Goal: Information Seeking & Learning: Learn about a topic

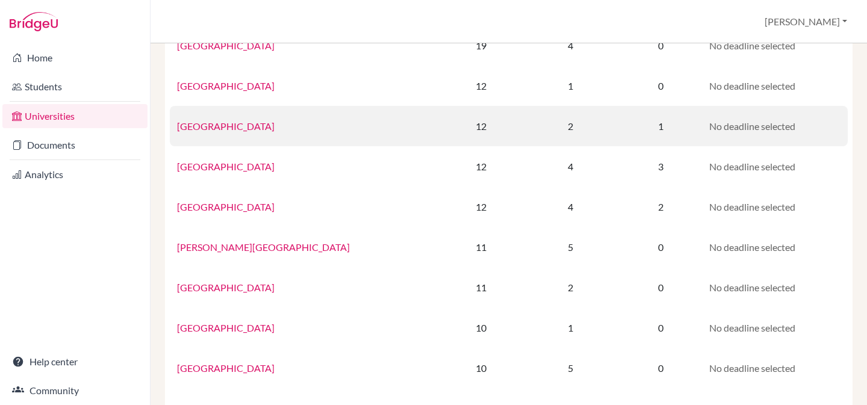
scroll to position [173, 0]
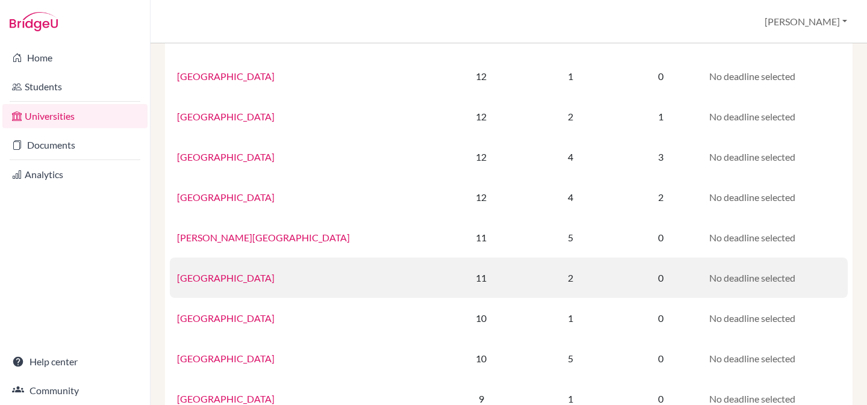
click at [219, 279] on link "[GEOGRAPHIC_DATA]" at bounding box center [226, 277] width 98 height 11
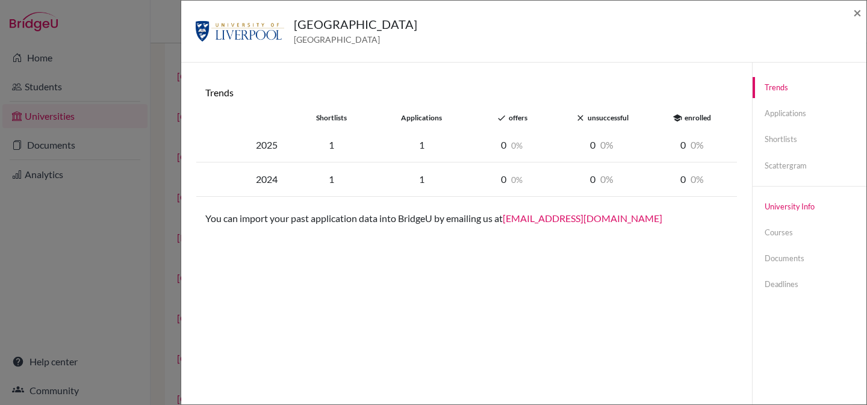
click at [785, 199] on link "University info" at bounding box center [809, 206] width 114 height 21
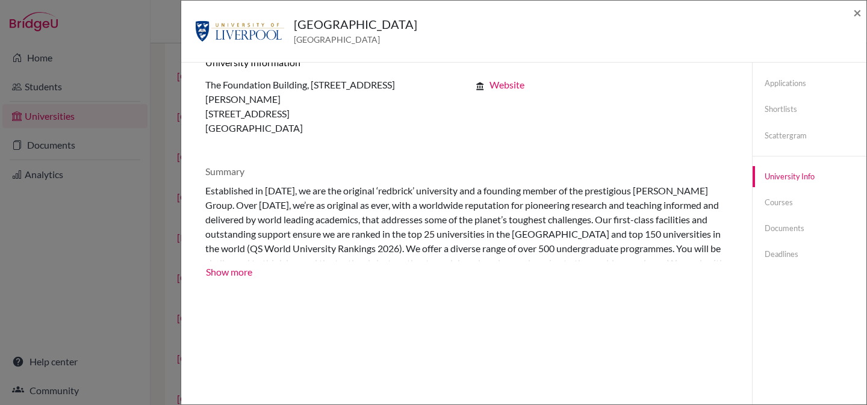
scroll to position [63, 0]
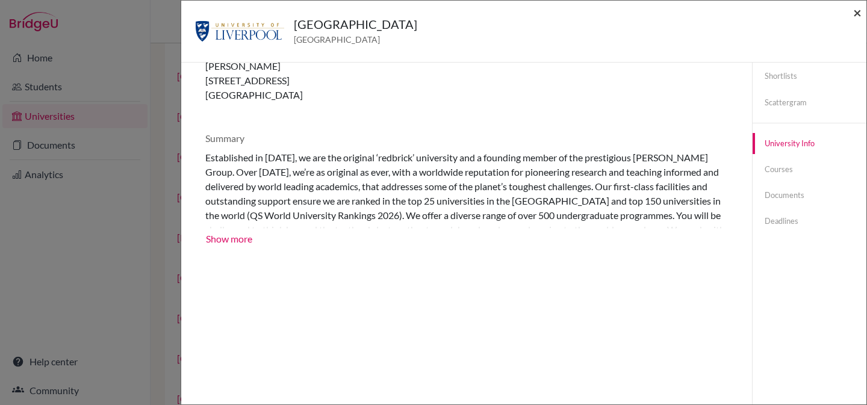
click at [861, 14] on span "×" at bounding box center [857, 12] width 8 height 17
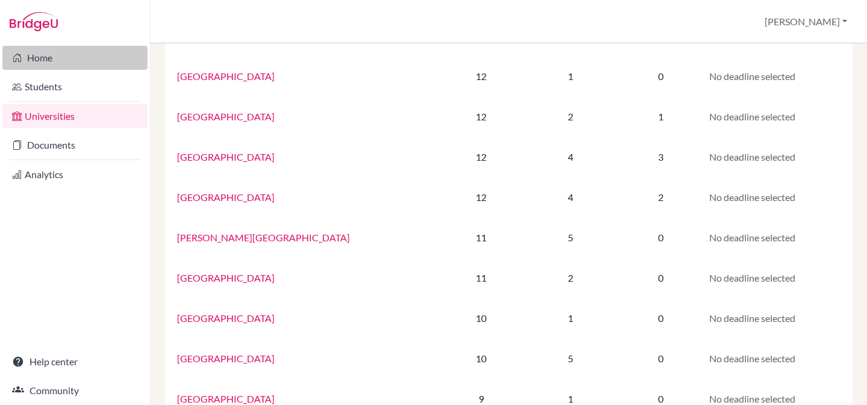
click at [46, 59] on link "Home" at bounding box center [74, 58] width 145 height 24
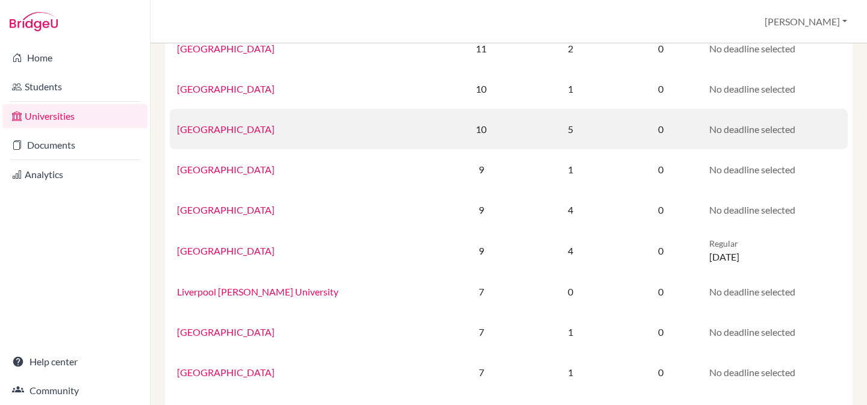
scroll to position [407, 0]
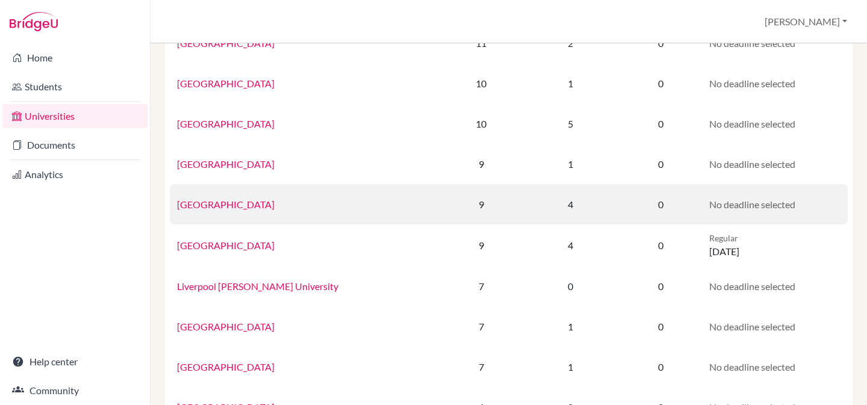
click at [253, 205] on link "[GEOGRAPHIC_DATA]" at bounding box center [226, 204] width 98 height 11
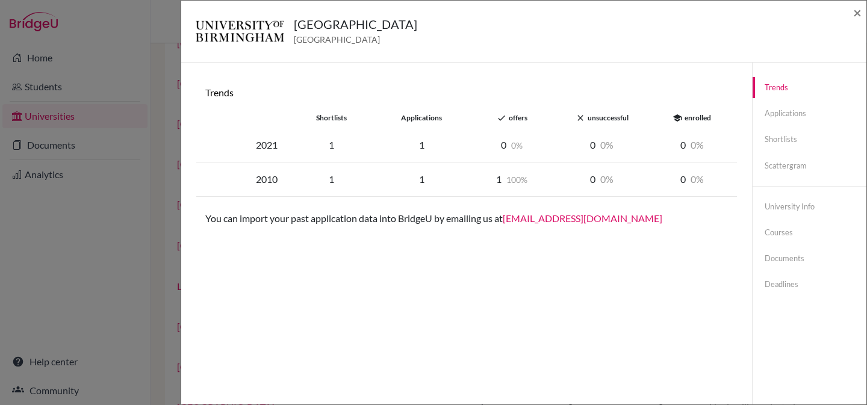
scroll to position [63, 0]
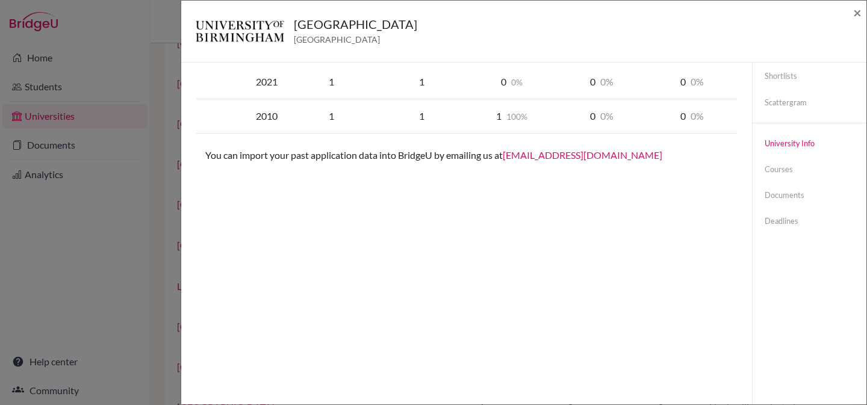
click at [782, 144] on link "University info" at bounding box center [809, 143] width 114 height 21
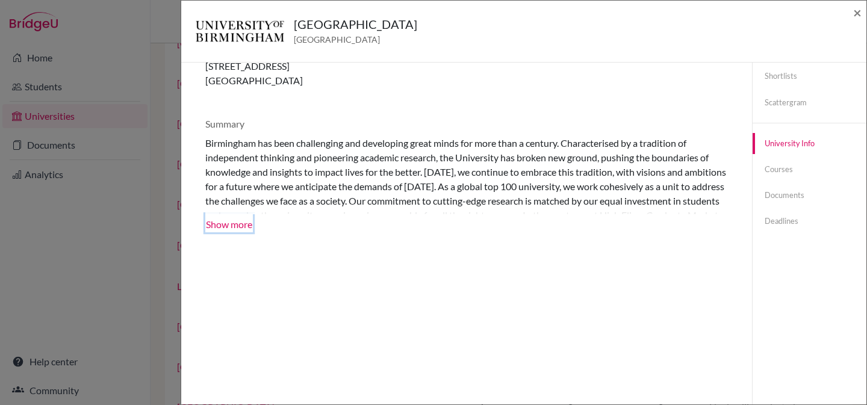
click at [222, 229] on button "Show more" at bounding box center [229, 223] width 48 height 18
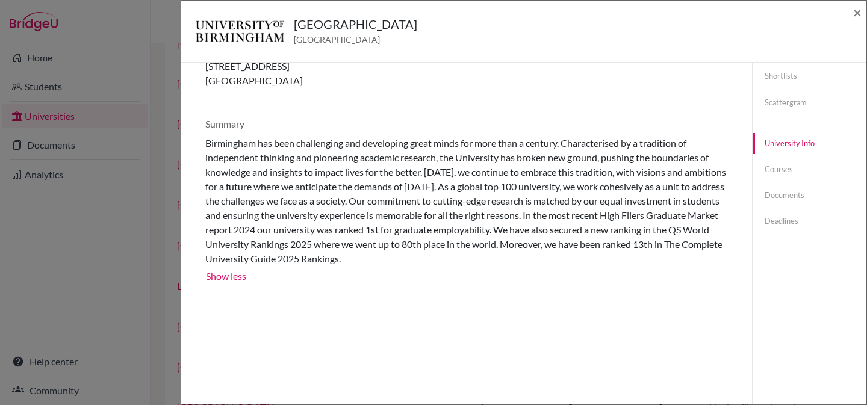
scroll to position [0, 0]
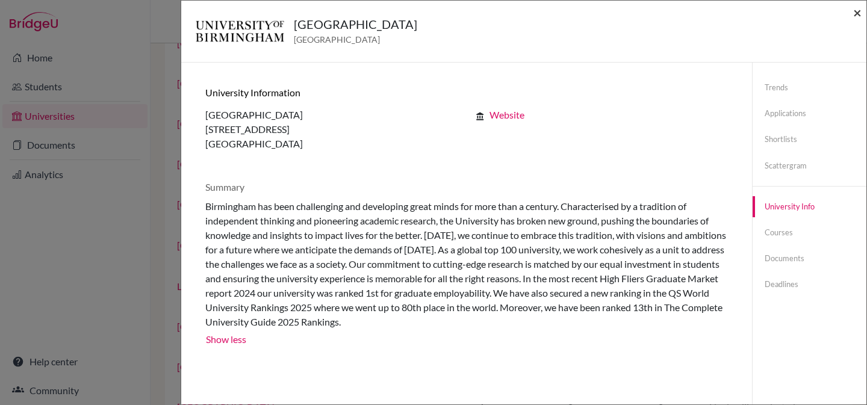
click at [856, 14] on span "×" at bounding box center [857, 12] width 8 height 17
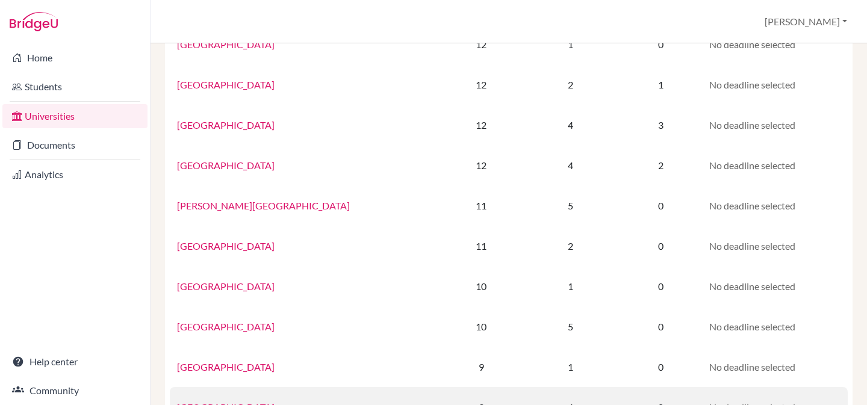
scroll to position [64, 0]
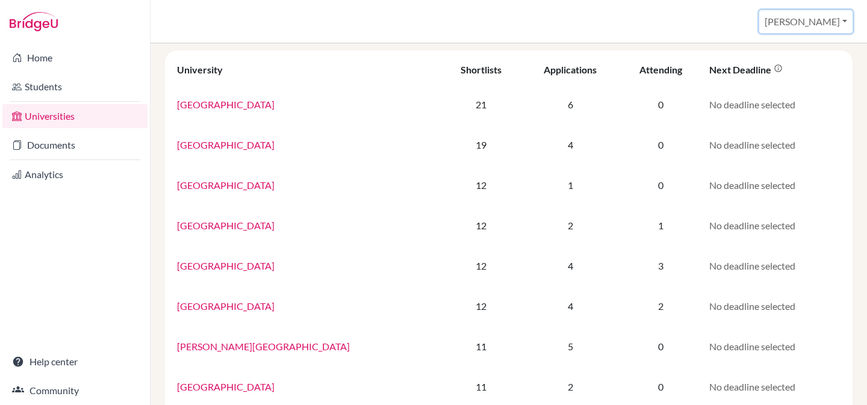
click at [844, 16] on button "[PERSON_NAME]" at bounding box center [805, 21] width 93 height 23
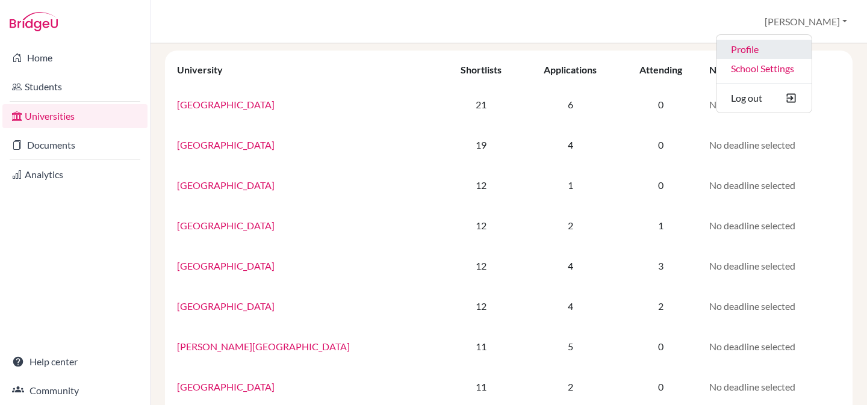
click at [797, 51] on link "Profile" at bounding box center [763, 49] width 95 height 19
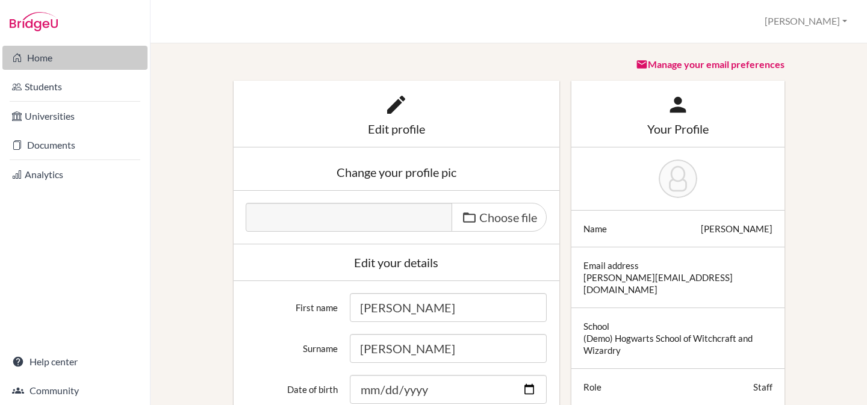
click at [75, 64] on link "Home" at bounding box center [74, 58] width 145 height 24
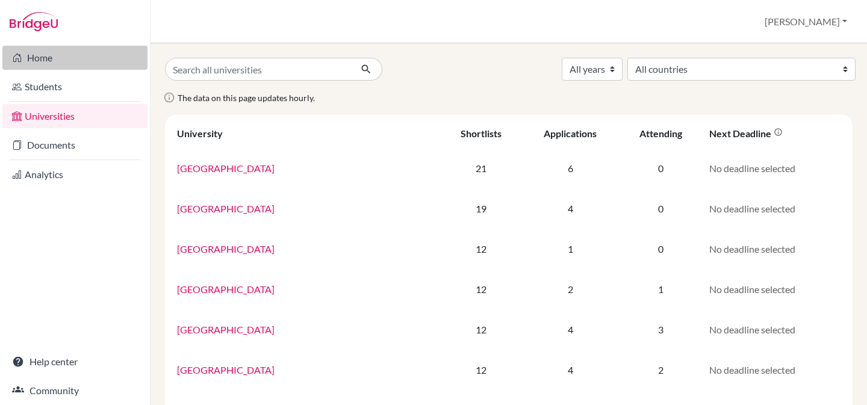
click at [78, 63] on link "Home" at bounding box center [74, 58] width 145 height 24
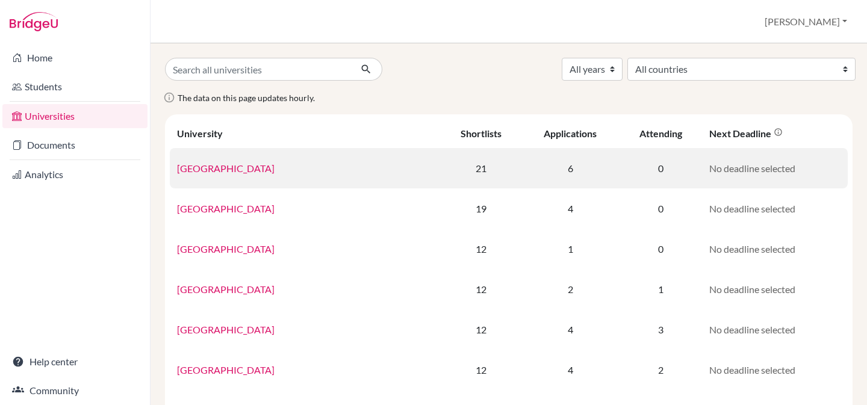
click at [229, 167] on link "[GEOGRAPHIC_DATA]" at bounding box center [226, 168] width 98 height 11
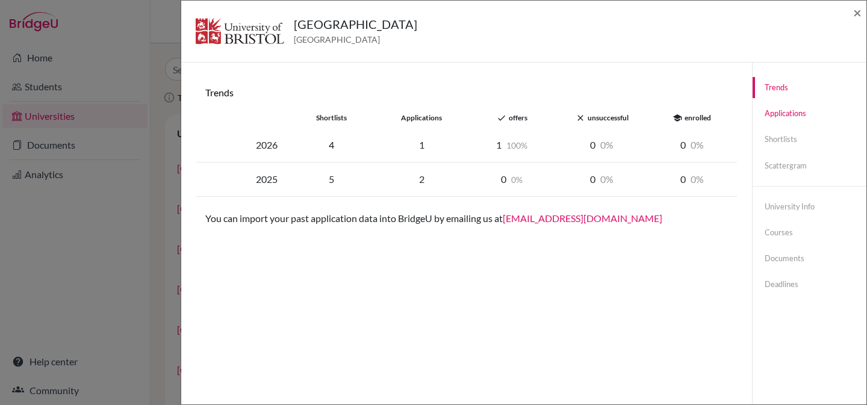
click at [801, 107] on link "Applications" at bounding box center [809, 113] width 114 height 21
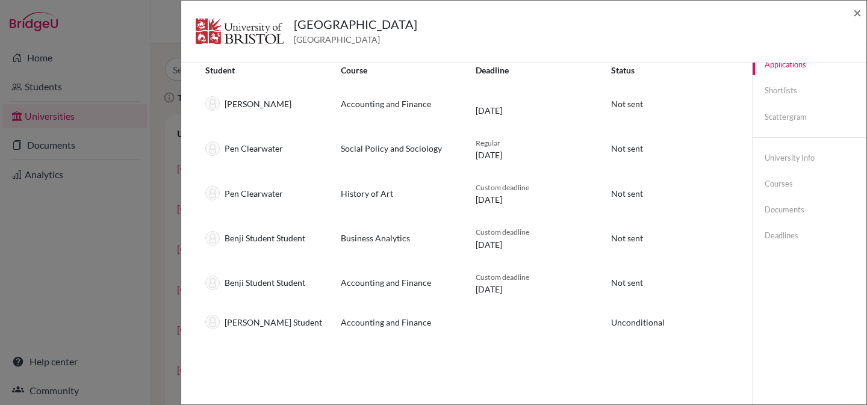
scroll to position [63, 0]
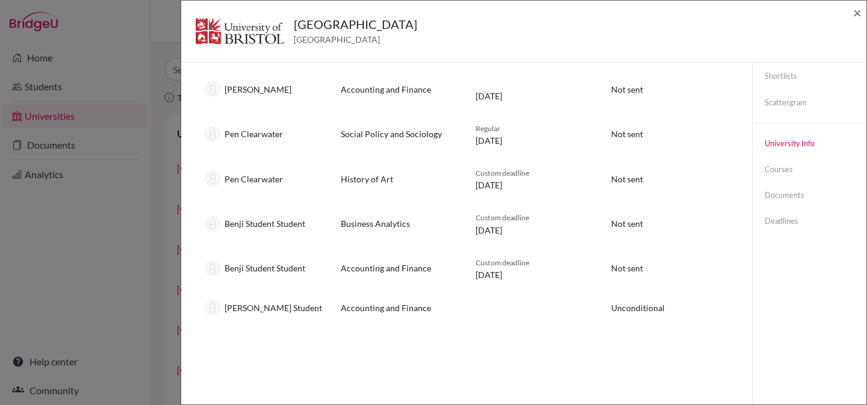
click at [784, 148] on link "University info" at bounding box center [809, 143] width 114 height 21
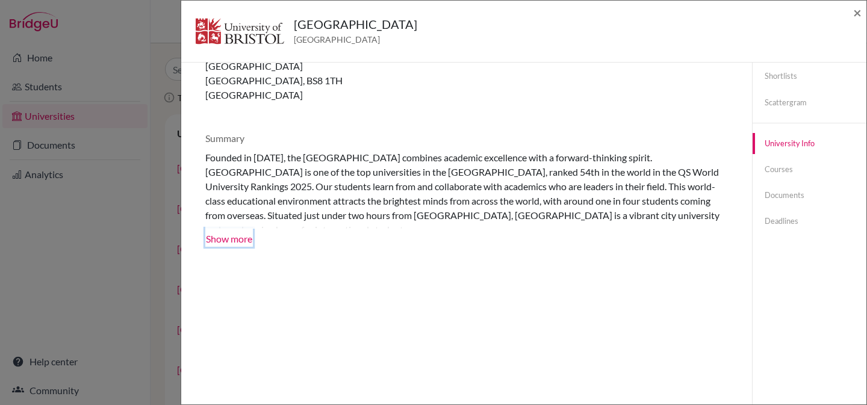
click at [229, 229] on button "Show more" at bounding box center [229, 238] width 48 height 18
click at [856, 13] on span "×" at bounding box center [857, 12] width 8 height 17
